Goal: Transaction & Acquisition: Purchase product/service

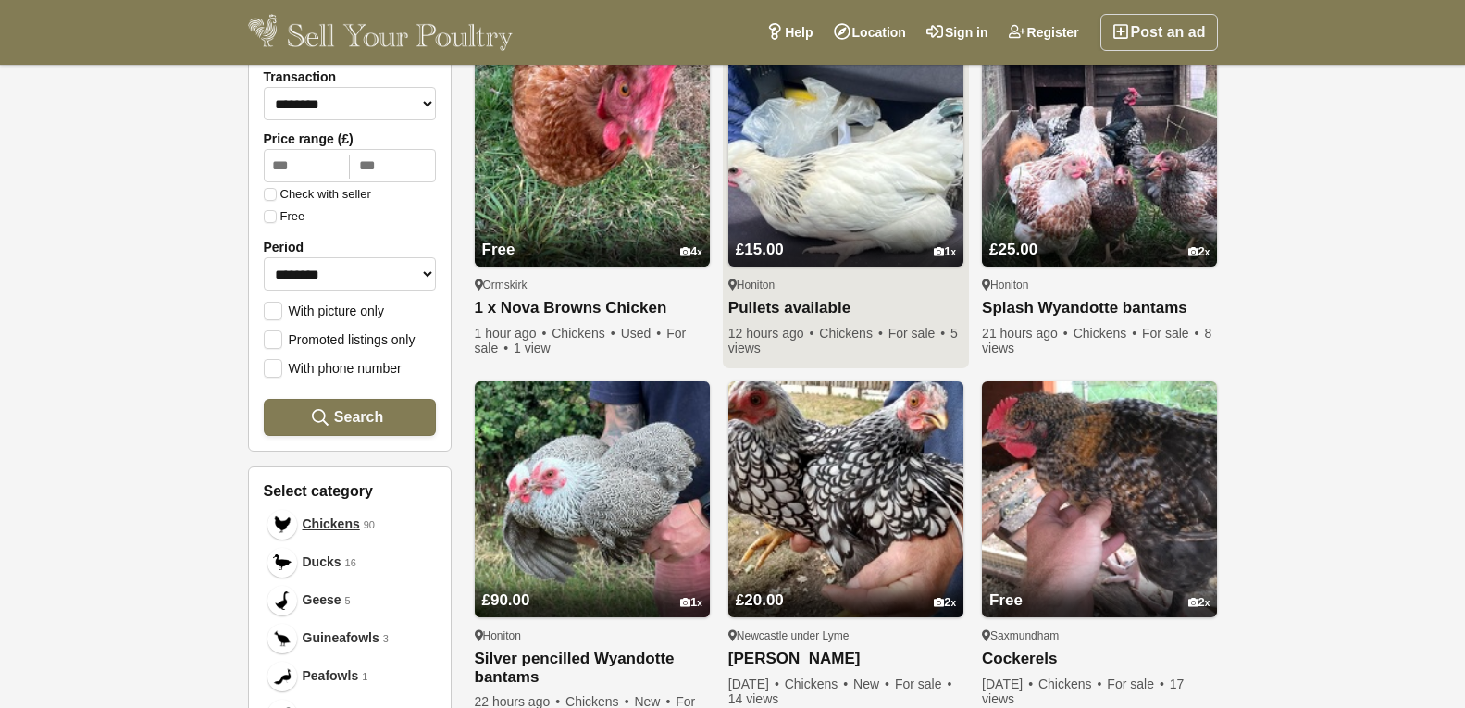
scroll to position [93, 0]
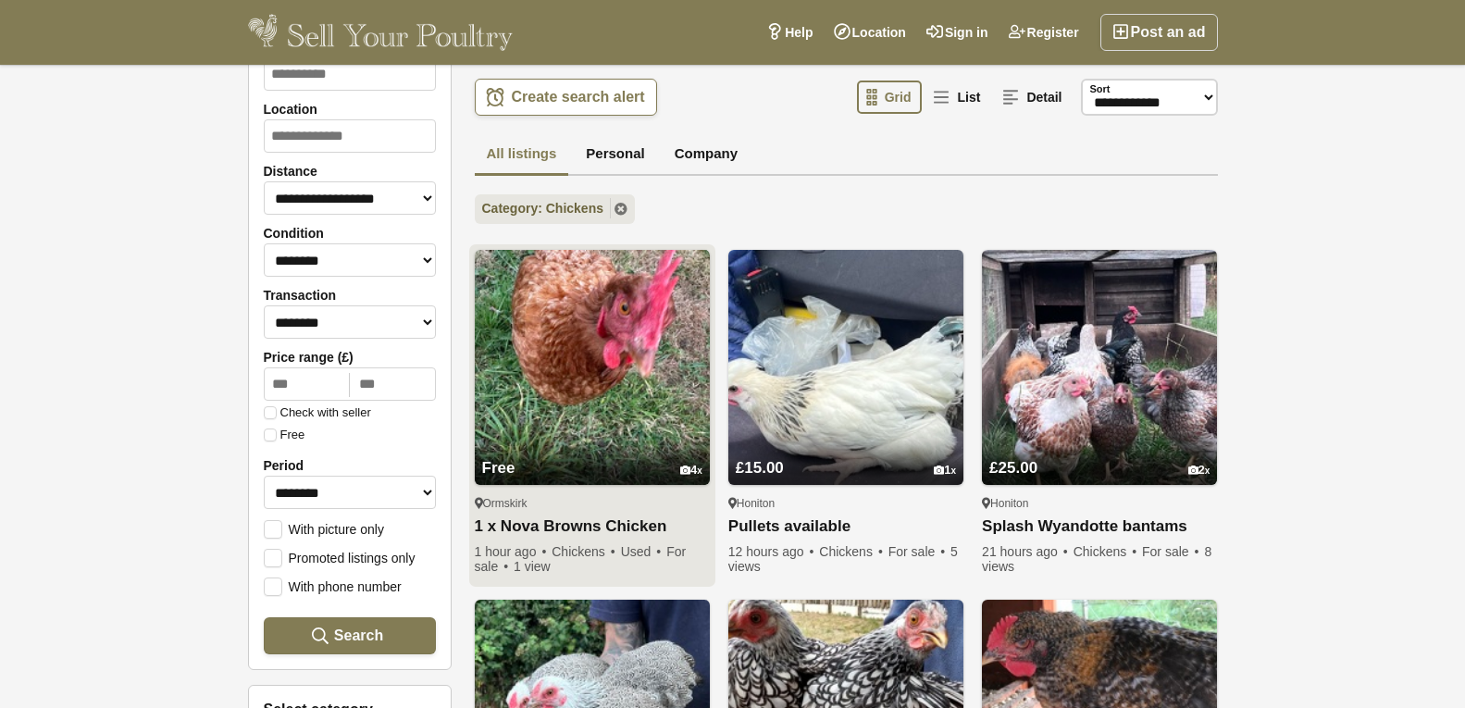
click at [544, 382] on img at bounding box center [592, 367] width 235 height 235
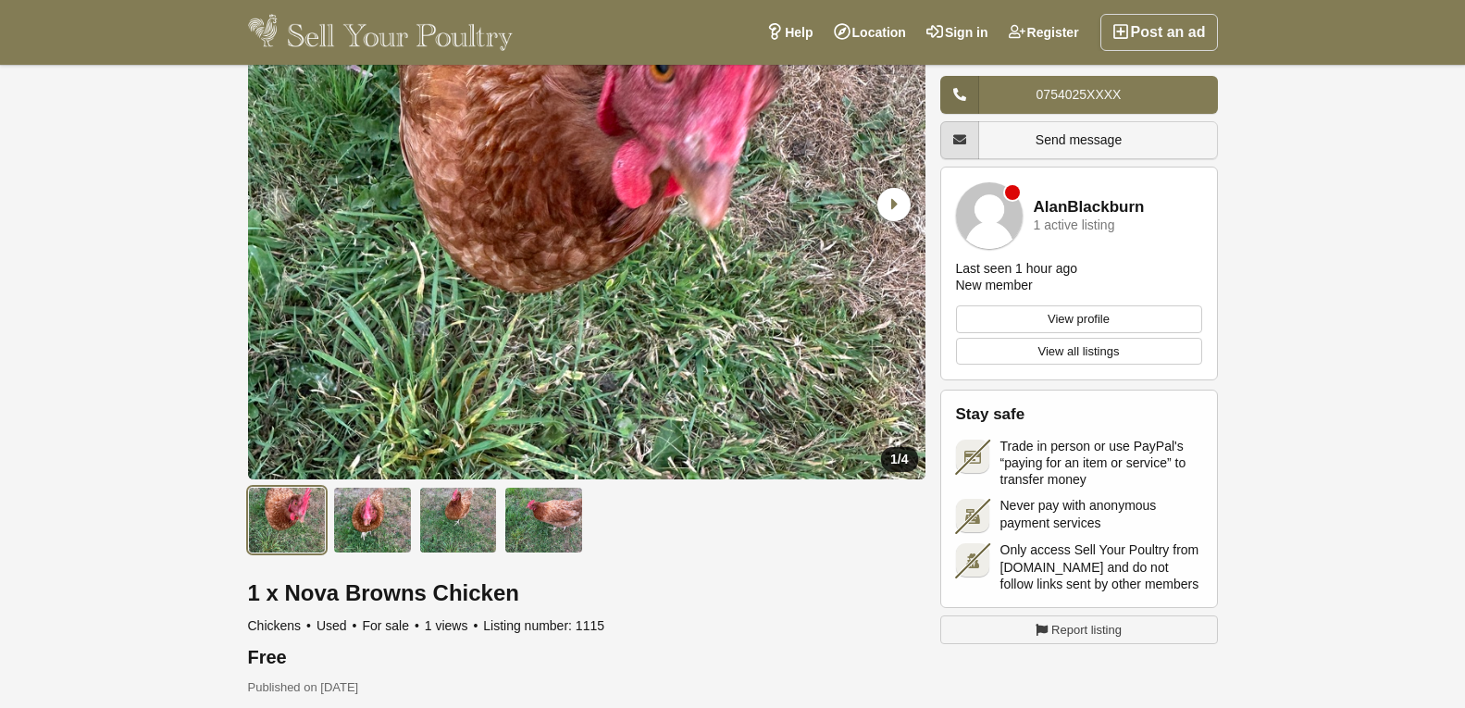
scroll to position [185, 0]
click at [897, 195] on icon "Next slide" at bounding box center [893, 205] width 33 height 33
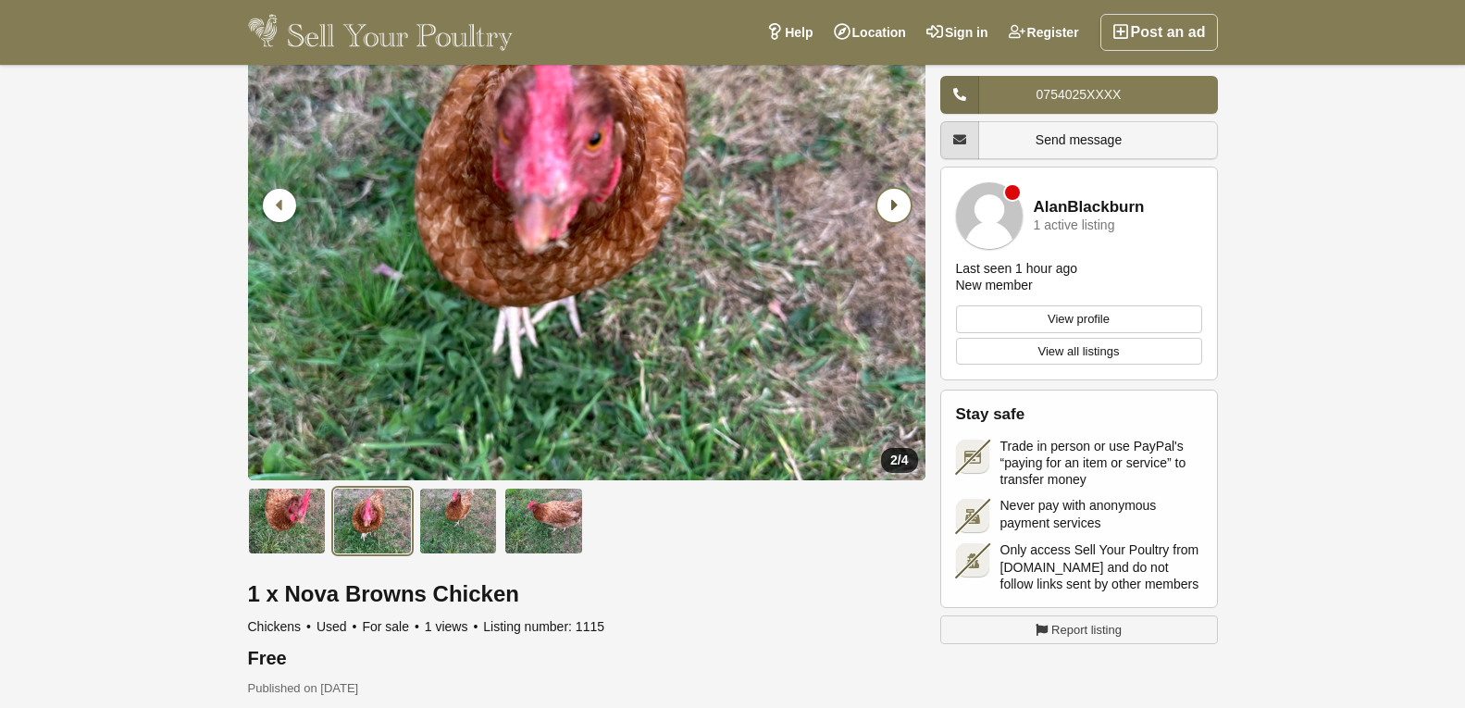
click at [897, 195] on icon "Next slide" at bounding box center [893, 205] width 33 height 33
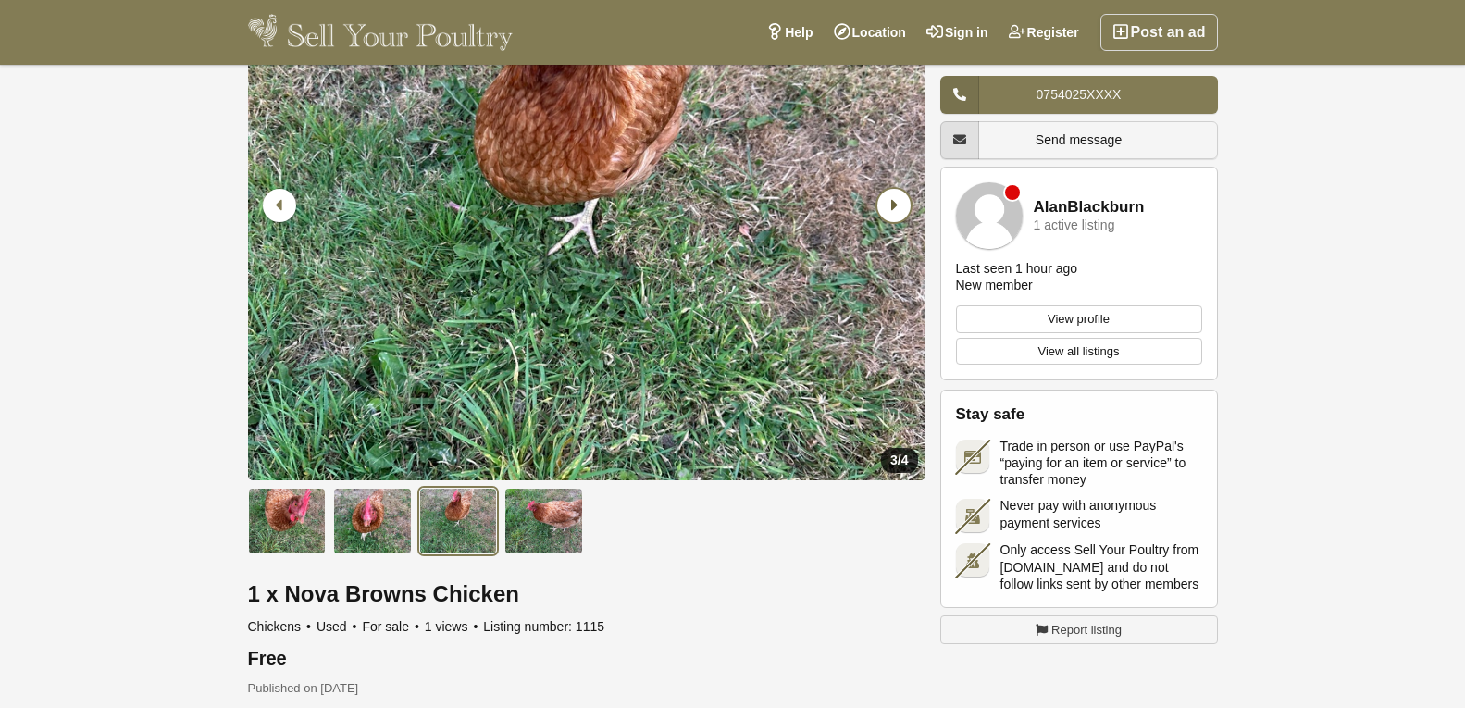
click at [897, 195] on icon "Next slide" at bounding box center [893, 205] width 33 height 33
